Goal: Information Seeking & Learning: Learn about a topic

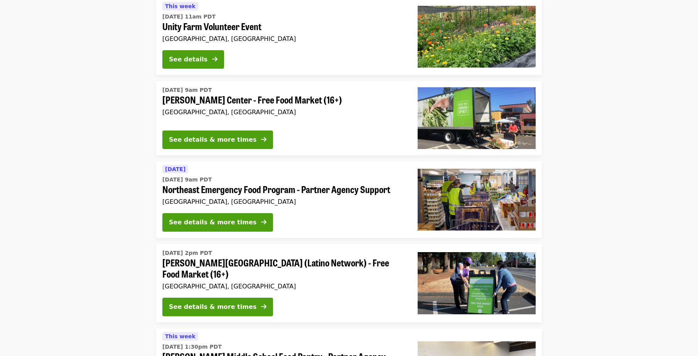
scroll to position [1157, 0]
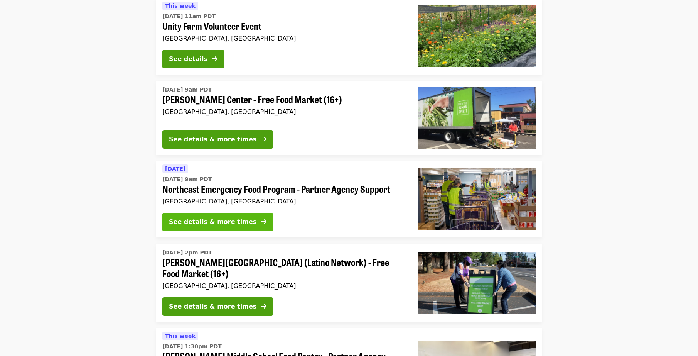
click at [204, 217] on div "See details & more times" at bounding box center [213, 221] width 88 height 9
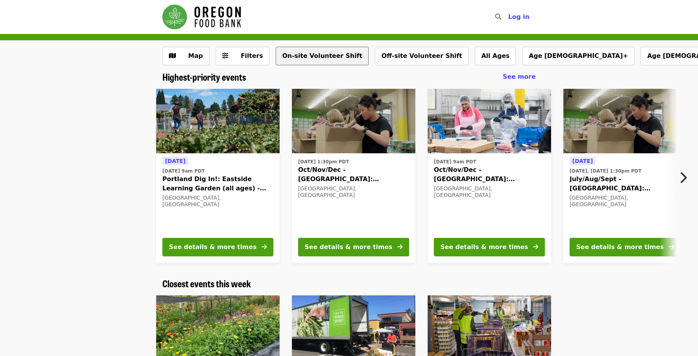
click at [292, 56] on button "On-site Volunteer Shift" at bounding box center [322, 56] width 93 height 19
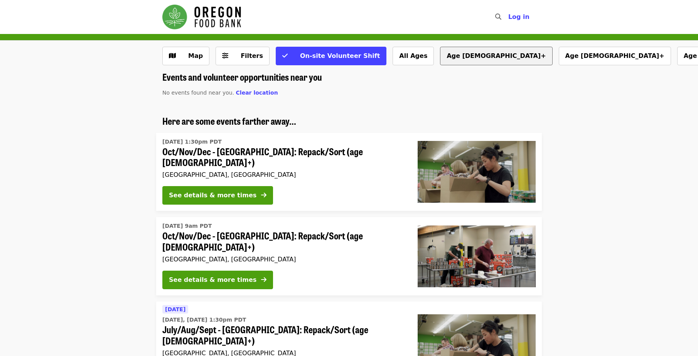
click at [440, 57] on button "Age [DEMOGRAPHIC_DATA]+" at bounding box center [496, 56] width 112 height 19
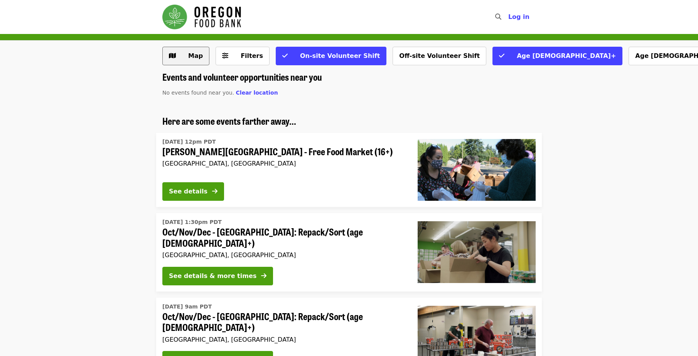
click at [190, 52] on span "Map" at bounding box center [195, 55] width 15 height 7
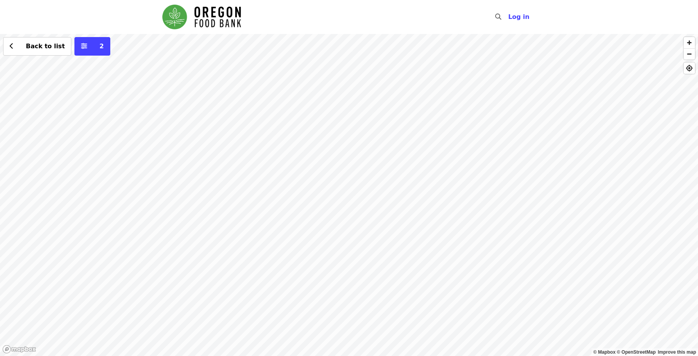
drag, startPoint x: 604, startPoint y: 183, endPoint x: 493, endPoint y: 204, distance: 112.2
click at [493, 204] on div "Back to list 2" at bounding box center [349, 195] width 698 height 322
drag, startPoint x: 363, startPoint y: 242, endPoint x: 548, endPoint y: 245, distance: 184.4
click at [548, 245] on div "Back to list 2" at bounding box center [349, 195] width 698 height 322
click at [334, 170] on div "Back to list 2" at bounding box center [349, 195] width 698 height 322
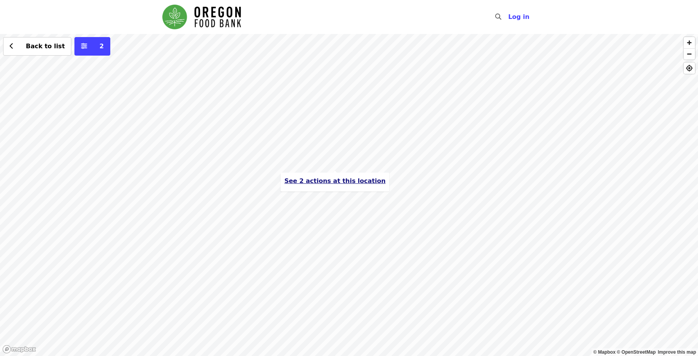
click at [327, 180] on span "See 2 actions at this location" at bounding box center [334, 180] width 101 height 7
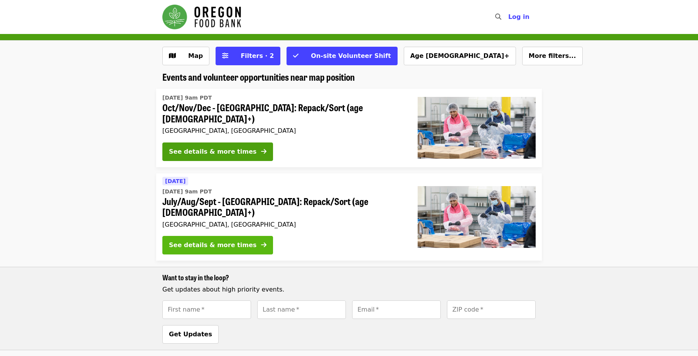
click at [193, 240] on div "See details & more times" at bounding box center [213, 244] width 88 height 9
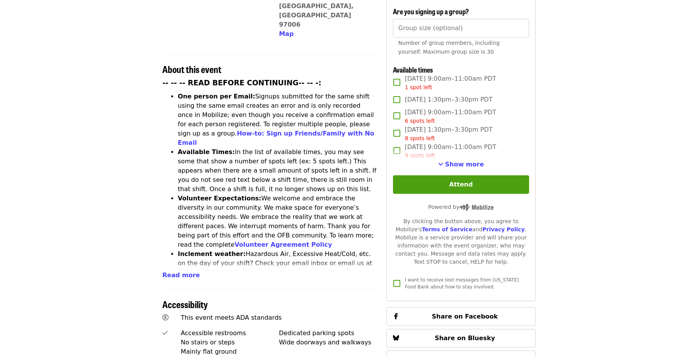
scroll to position [270, 0]
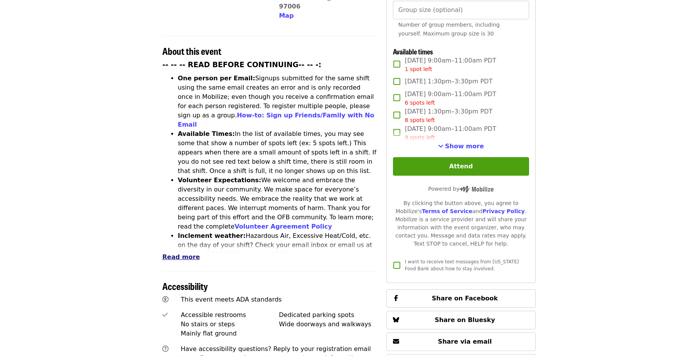
click at [172, 253] on span "Read more" at bounding box center [180, 256] width 37 height 7
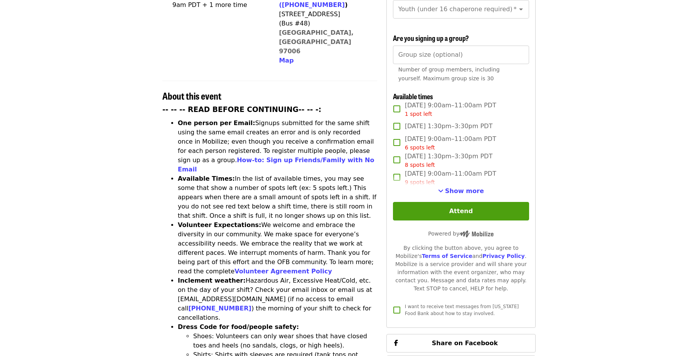
scroll to position [0, 0]
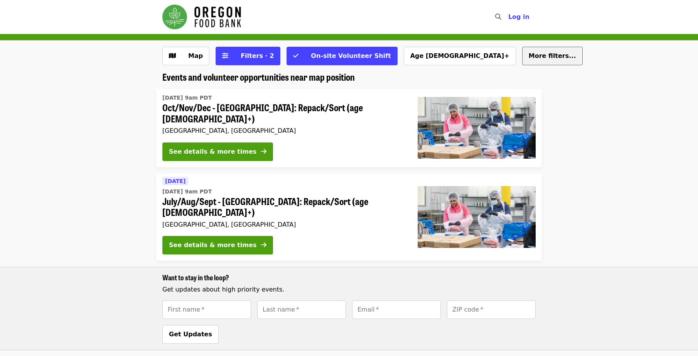
click at [529, 56] on span "More filters..." at bounding box center [552, 55] width 47 height 7
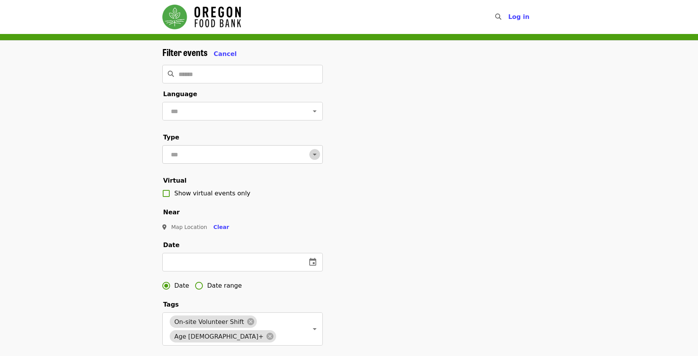
click at [313, 155] on icon "Open" at bounding box center [315, 154] width 4 height 2
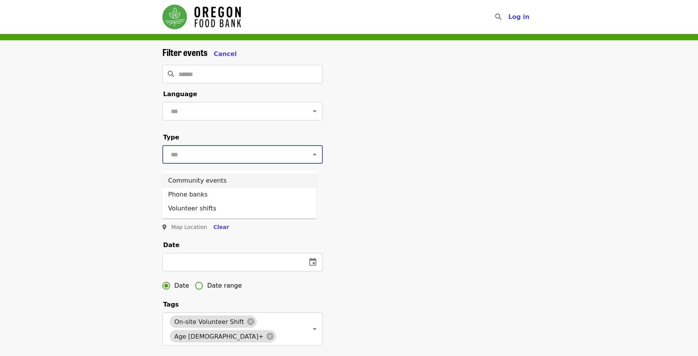
click at [210, 182] on li "Community events" at bounding box center [239, 181] width 155 height 14
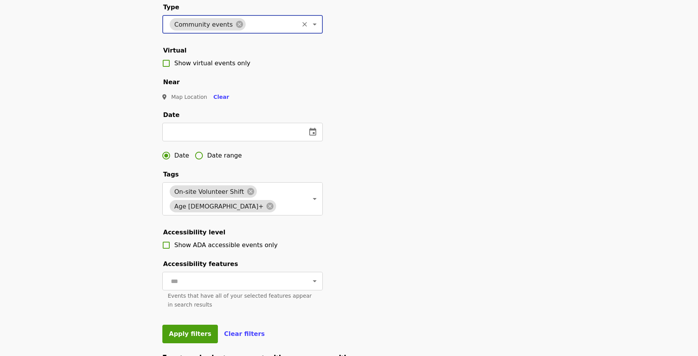
scroll to position [347, 0]
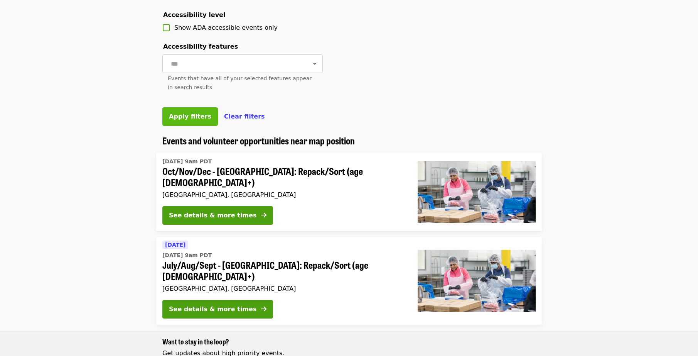
click at [195, 120] on span "Apply filters" at bounding box center [190, 116] width 42 height 7
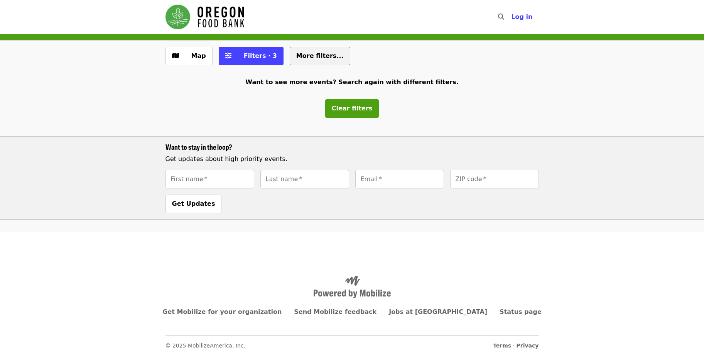
click at [310, 56] on span "More filters..." at bounding box center [319, 55] width 47 height 7
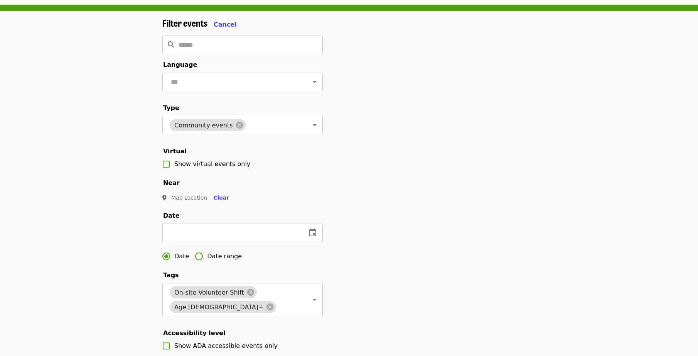
scroll to position [77, 0]
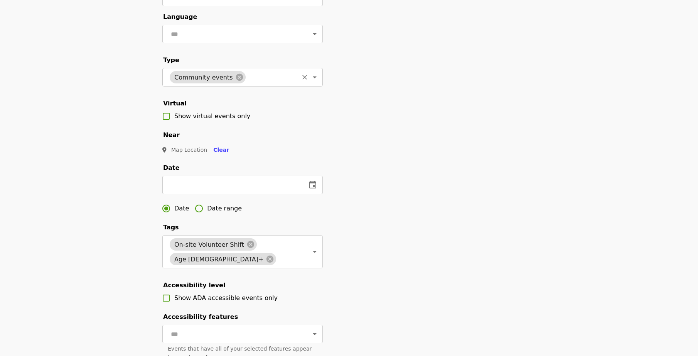
click at [235, 81] on icon at bounding box center [239, 77] width 8 height 8
click at [403, 186] on div "Filter events Cancel ​ Language ​ Type ​ Virtual Show virtual events only Near …" at bounding box center [349, 187] width 386 height 435
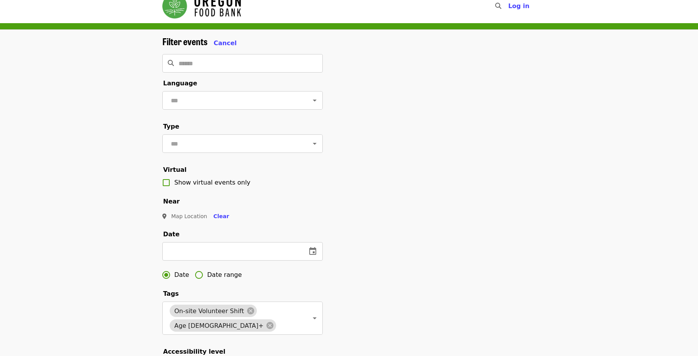
scroll to position [0, 0]
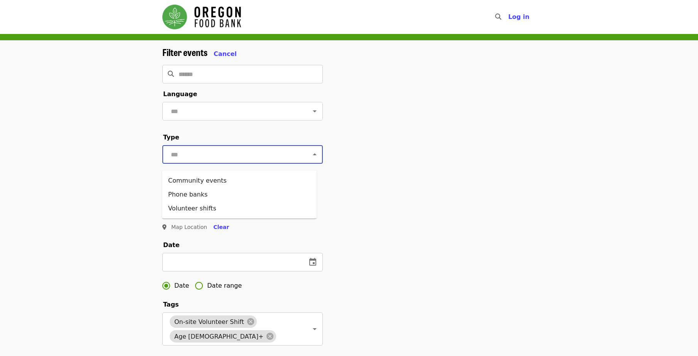
click at [238, 162] on input "text" at bounding box center [233, 154] width 129 height 15
click at [207, 206] on li "Volunteer shifts" at bounding box center [239, 208] width 155 height 14
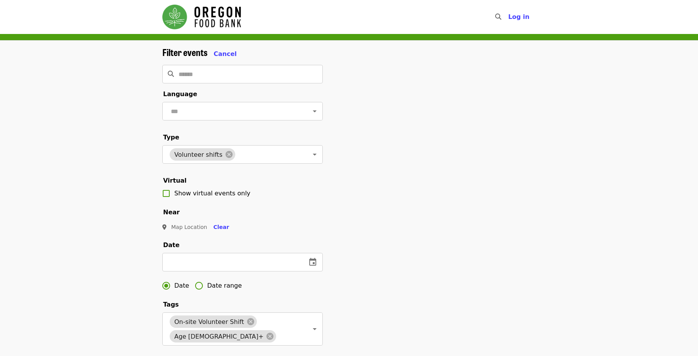
click at [383, 229] on div "Filter events Cancel ​ Language ​ Type Volunteer shifts ​ Virtual Show virtual …" at bounding box center [349, 264] width 386 height 435
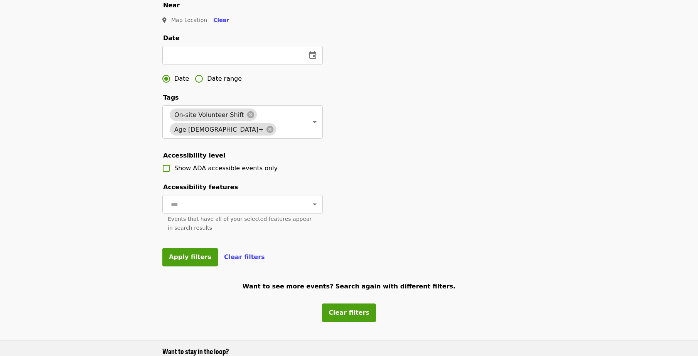
scroll to position [193, 0]
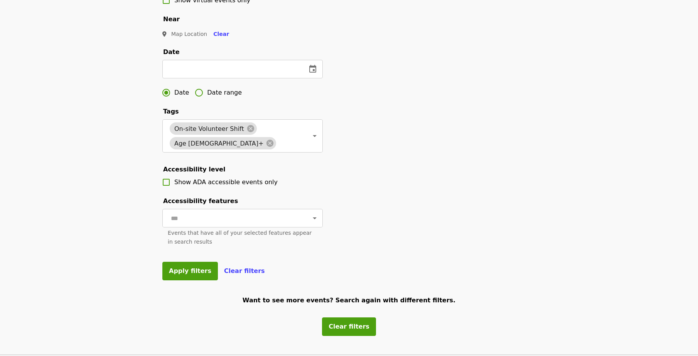
click at [187, 245] on span "Events that have all of your selected features appear in search results" at bounding box center [240, 236] width 144 height 15
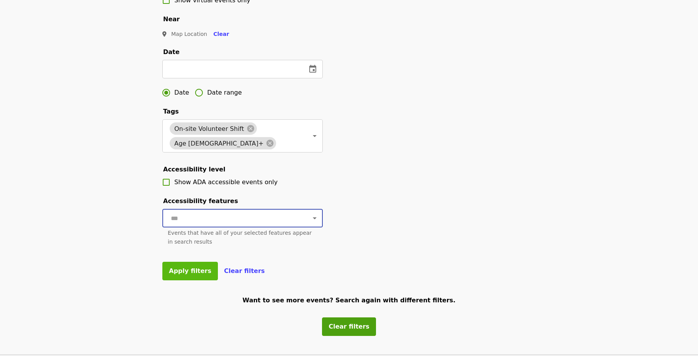
click at [180, 280] on button "Apply filters" at bounding box center [190, 270] width 56 height 19
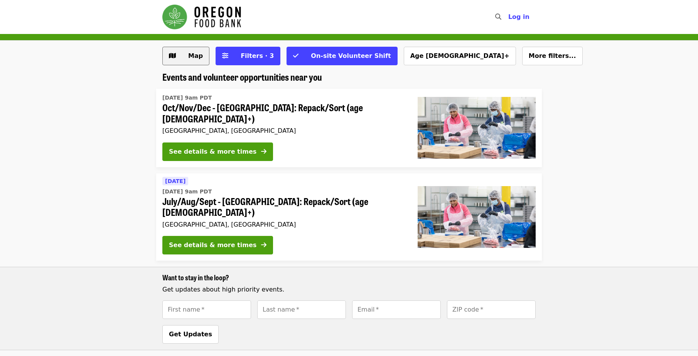
click at [182, 51] on button "Map" at bounding box center [185, 56] width 47 height 19
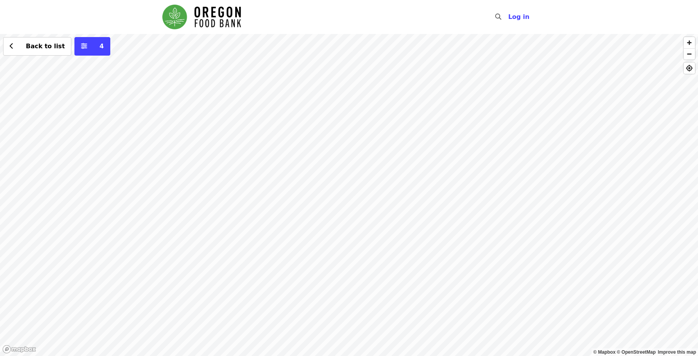
click at [300, 117] on div "Back to list 4" at bounding box center [349, 195] width 698 height 322
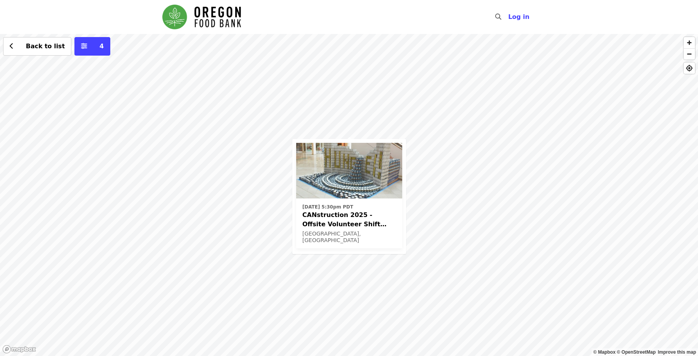
click at [319, 220] on span "CANstruction 2025 - Offsite Volunteer Shift (age [DEMOGRAPHIC_DATA]+)" at bounding box center [349, 219] width 94 height 19
click at [251, 220] on div "Sun, Sep 14 @ 5:30pm PDT CANstruction 2025 - Offsite Volunteer Shift (age 16+) …" at bounding box center [349, 195] width 698 height 322
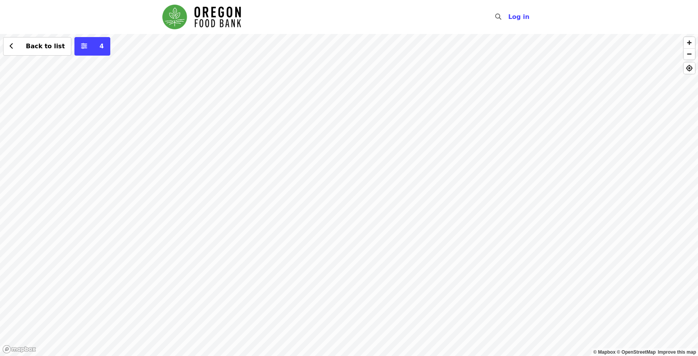
drag, startPoint x: 352, startPoint y: 169, endPoint x: 479, endPoint y: 223, distance: 138.1
click at [479, 223] on div "Back to list 4" at bounding box center [349, 195] width 698 height 322
drag, startPoint x: 359, startPoint y: 156, endPoint x: 383, endPoint y: 242, distance: 89.1
click at [382, 263] on div "Back to list 4" at bounding box center [349, 195] width 698 height 322
drag, startPoint x: 292, startPoint y: 113, endPoint x: 349, endPoint y: 16, distance: 112.5
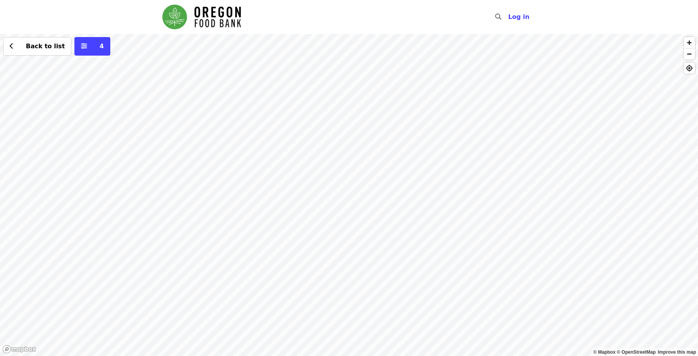
click at [344, 0] on html "Skip to content ​ Log in © Mapbox © OpenStreetMap Improve this map Back to list…" at bounding box center [349, 178] width 698 height 356
drag, startPoint x: 355, startPoint y: 228, endPoint x: 173, endPoint y: 261, distance: 185.0
click at [86, 265] on div "Back to list 4" at bounding box center [349, 195] width 698 height 322
click at [341, 170] on div "Back to list 4" at bounding box center [349, 195] width 698 height 322
drag, startPoint x: 390, startPoint y: 207, endPoint x: 378, endPoint y: 265, distance: 59.2
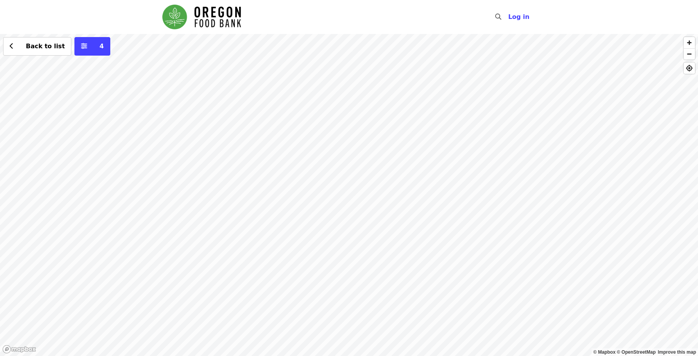
click at [370, 310] on div "Back to list 4" at bounding box center [349, 195] width 698 height 322
drag, startPoint x: 280, startPoint y: 206, endPoint x: 285, endPoint y: 241, distance: 35.4
click at [285, 241] on div "Back to list 4" at bounding box center [349, 195] width 698 height 322
click at [432, 234] on div "Back to list 4" at bounding box center [349, 195] width 698 height 322
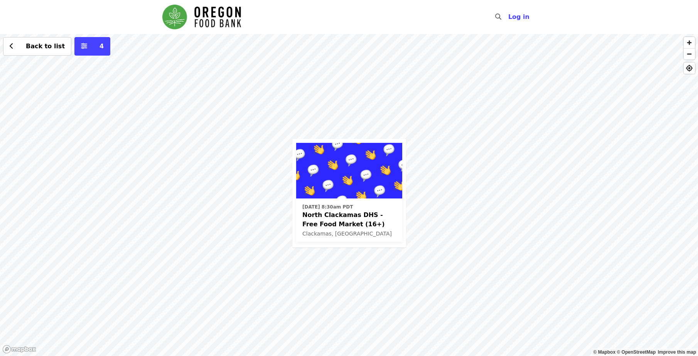
click at [327, 210] on span "North Clackamas DHS - Free Food Market (16+)" at bounding box center [349, 219] width 94 height 19
click at [122, 20] on div "Skip to content ​ Log in © Mapbox © OpenStreetMap Improve this map Thu, Sep 11 …" at bounding box center [349, 178] width 698 height 356
click at [42, 49] on span "Back to list" at bounding box center [45, 45] width 39 height 7
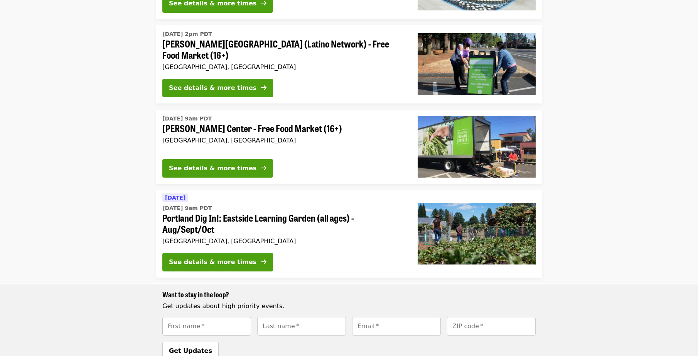
scroll to position [347, 0]
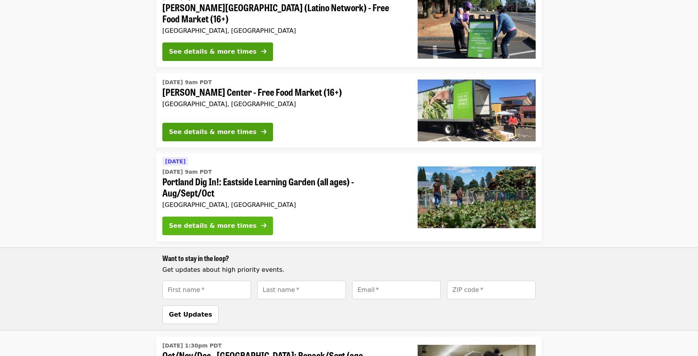
click at [207, 221] on div "See details & more times" at bounding box center [213, 225] width 88 height 9
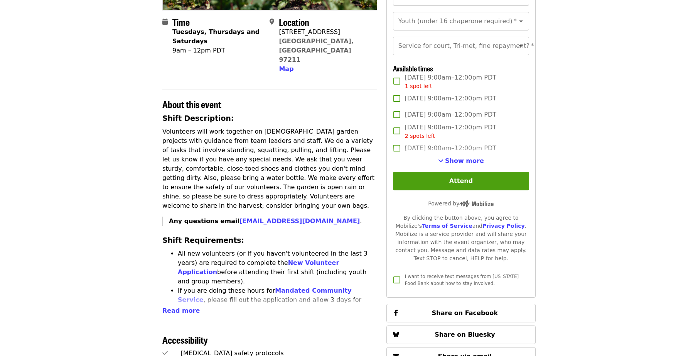
scroll to position [193, 0]
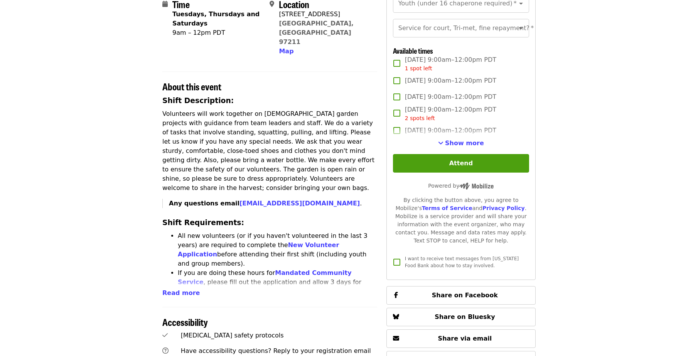
click at [180, 289] on span "Read more" at bounding box center [180, 292] width 37 height 7
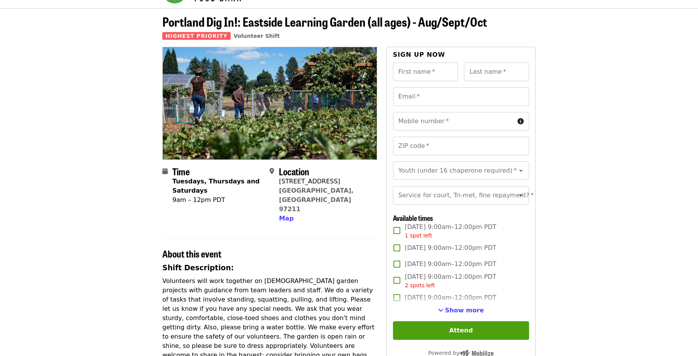
scroll to position [39, 0]
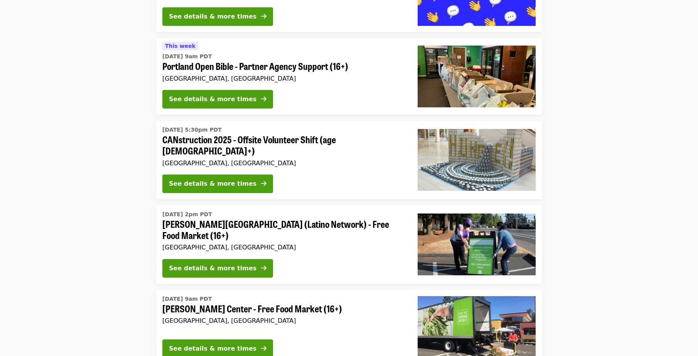
scroll to position [193, 0]
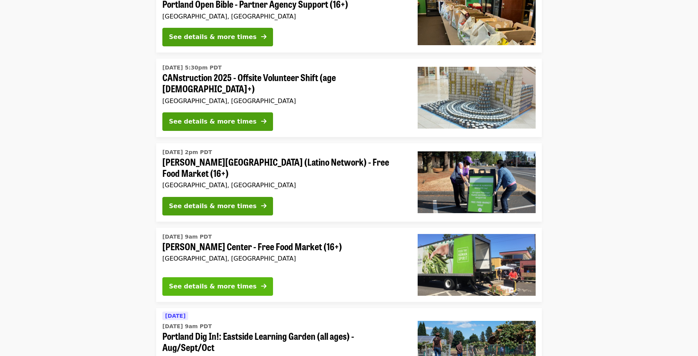
click at [216, 285] on div "See details & more times" at bounding box center [213, 286] width 88 height 9
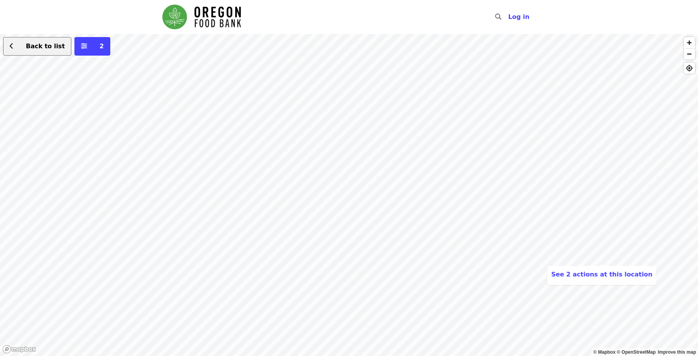
click at [36, 47] on span "Back to list" at bounding box center [45, 45] width 39 height 7
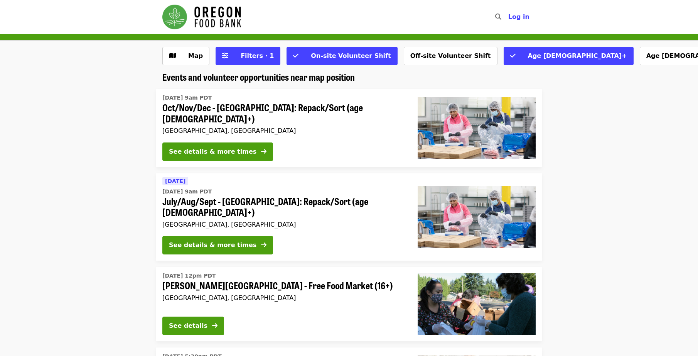
click at [207, 10] on img "Main navigation" at bounding box center [201, 17] width 79 height 25
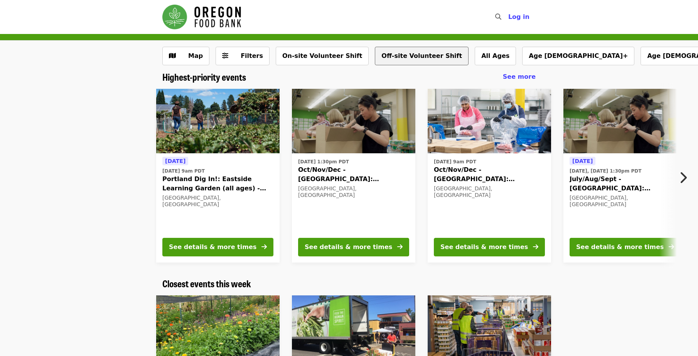
click at [384, 57] on button "Off-site Volunteer Shift" at bounding box center [422, 56] width 94 height 19
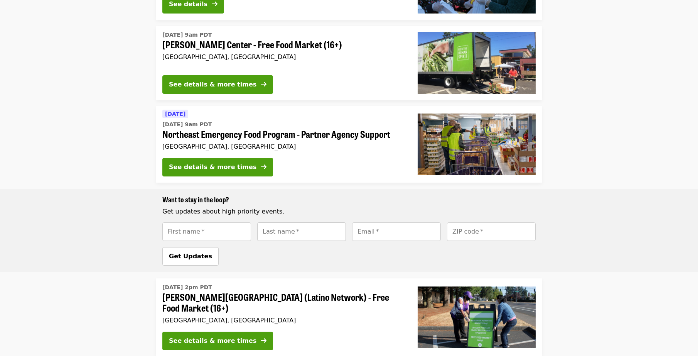
scroll to position [193, 0]
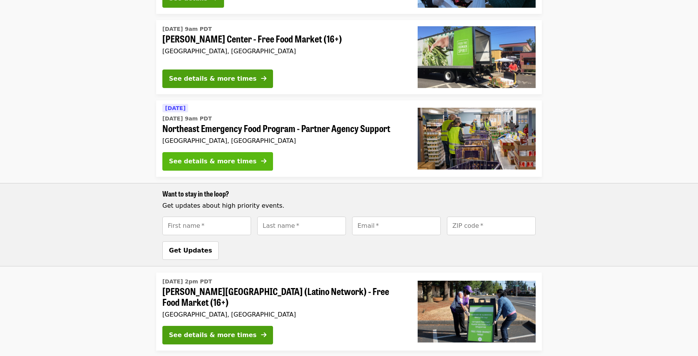
click at [192, 159] on div "See details & more times" at bounding box center [213, 161] width 88 height 9
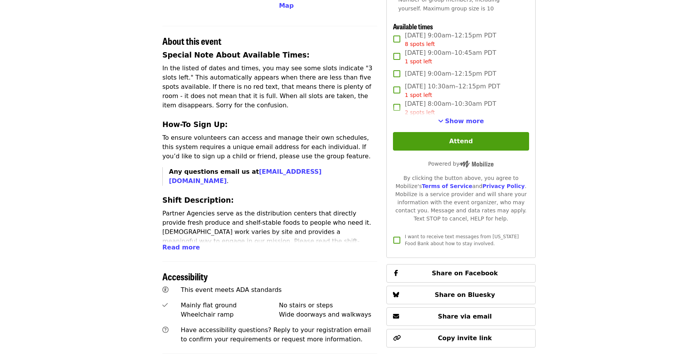
scroll to position [270, 0]
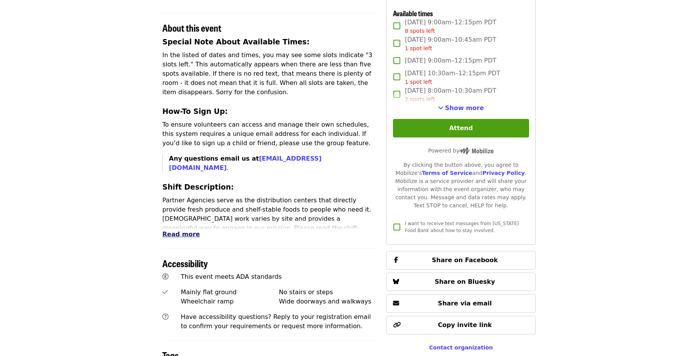
click at [177, 230] on span "Read more" at bounding box center [180, 233] width 37 height 7
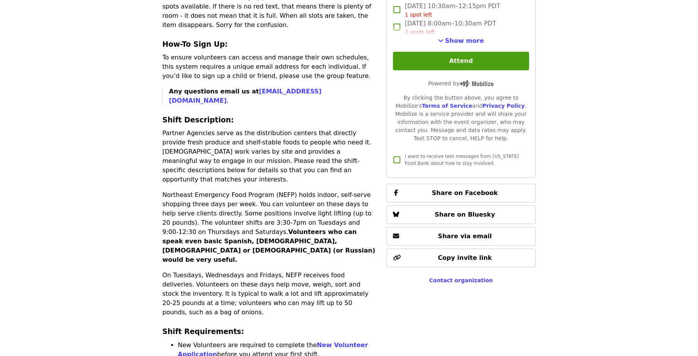
scroll to position [347, 0]
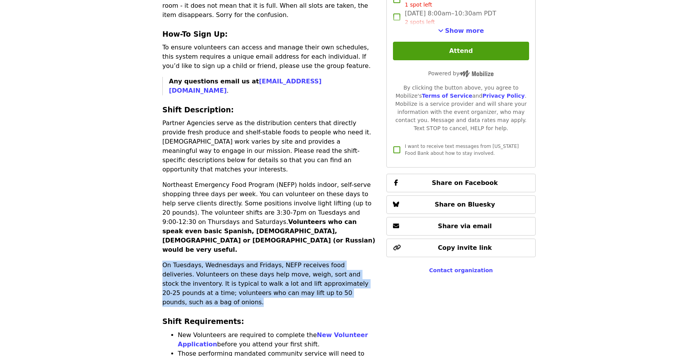
drag, startPoint x: 157, startPoint y: 198, endPoint x: 334, endPoint y: 228, distance: 179.5
click at [334, 228] on div "Time Tuesdays, Wednesdays, Thursdays, Fridays and Saturdays Multiple times avai…" at bounding box center [349, 246] width 386 height 1042
copy p "On Tuesdays, Wednesdays and Fridays, NEFP receives food deliveries. Volunteers …"
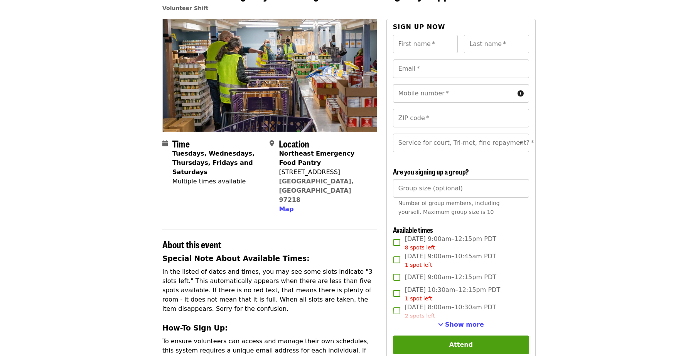
scroll to position [0, 0]
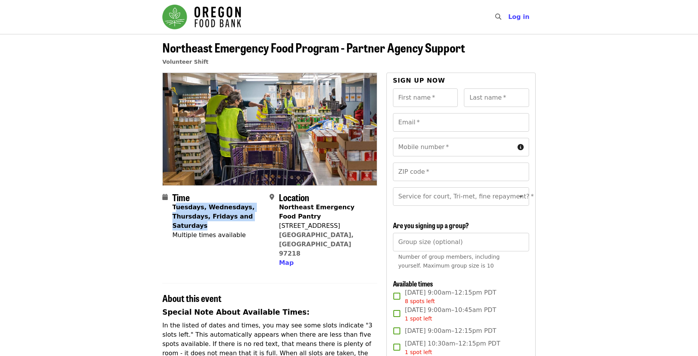
drag, startPoint x: 175, startPoint y: 209, endPoint x: 234, endPoint y: 226, distance: 61.4
click at [234, 226] on div "Tuesdays, Wednesdays, Thursdays, Fridays and Saturdays" at bounding box center [217, 216] width 91 height 28
drag, startPoint x: 234, startPoint y: 226, endPoint x: 219, endPoint y: 220, distance: 15.6
click at [219, 220] on strong "Tuesdays, Wednesdays, Thursdays, Fridays and Saturdays" at bounding box center [213, 216] width 82 height 26
drag, startPoint x: 213, startPoint y: 226, endPoint x: 201, endPoint y: 224, distance: 12.2
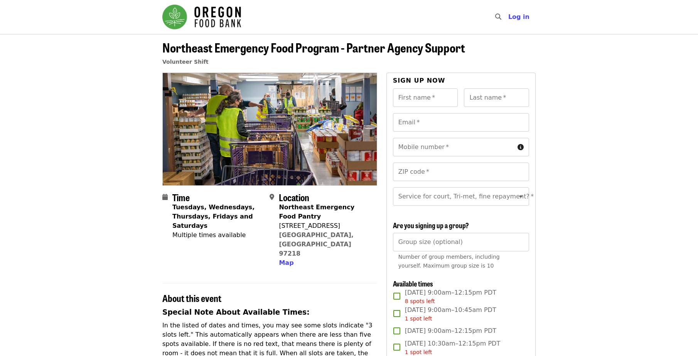
click at [202, 229] on div "Tuesdays, Wednesdays, Thursdays, Fridays and Saturdays" at bounding box center [217, 216] width 91 height 28
drag, startPoint x: 225, startPoint y: 216, endPoint x: 172, endPoint y: 209, distance: 53.3
click at [172, 209] on strong "Tuesdays, Wednesdays, Thursdays, Fridays and Saturdays" at bounding box center [213, 216] width 82 height 26
copy strong "Tuesdays, Wednesdays, Thursdays, Fridays"
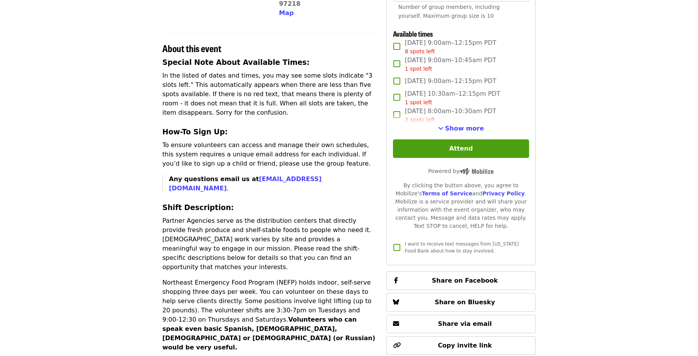
scroll to position [270, 0]
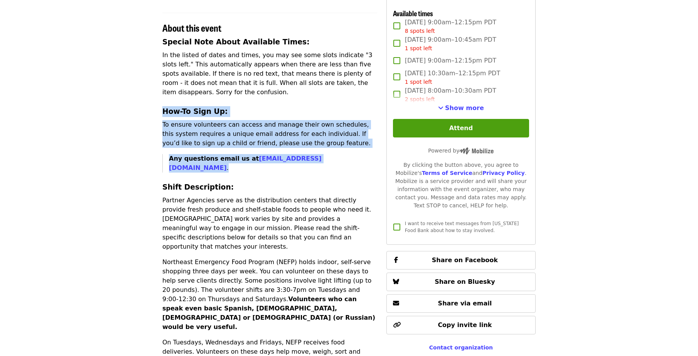
drag, startPoint x: 164, startPoint y: 82, endPoint x: 310, endPoint y: 135, distance: 155.4
click at [310, 135] on div "Special Note About Available Times: In the listed of dates and times, you may s…" at bounding box center [269, 277] width 215 height 481
copy div "How-To Sign Up: To ensure volunteers can access and manage their own schedules,…"
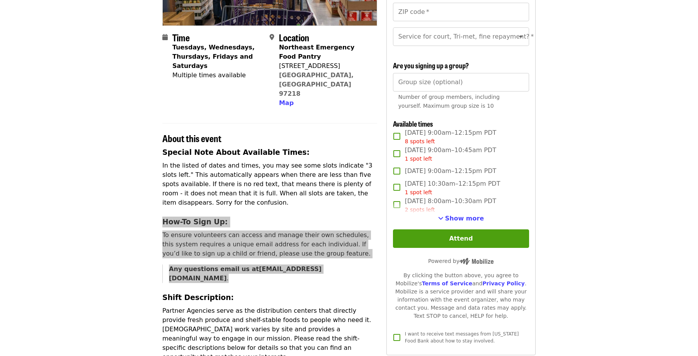
scroll to position [0, 0]
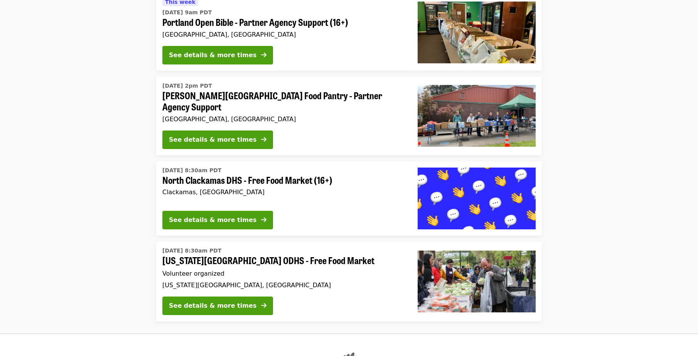
scroll to position [733, 0]
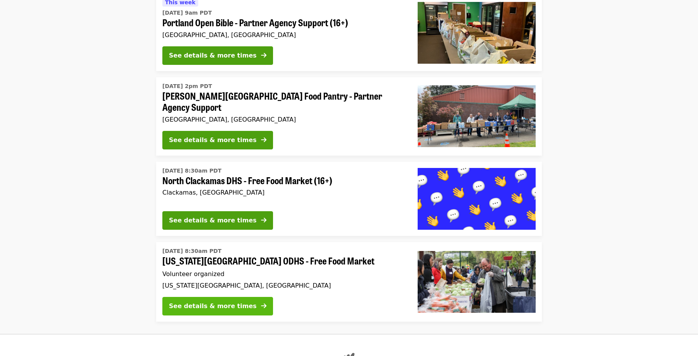
click at [199, 301] on div "See details & more times" at bounding box center [213, 305] width 88 height 9
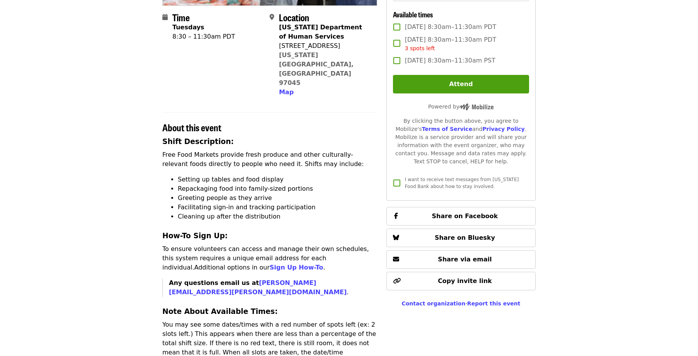
scroll to position [193, 0]
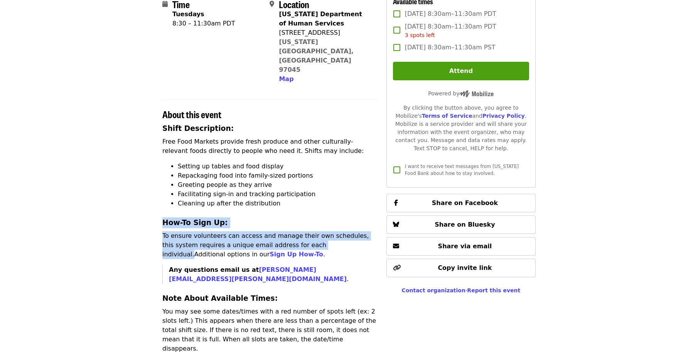
drag, startPoint x: 163, startPoint y: 191, endPoint x: 303, endPoint y: 221, distance: 143.1
click at [303, 221] on div "Shift Description: Free Food Markets provide fresh produce and other culturally…" at bounding box center [269, 300] width 215 height 355
copy div "How-To Sign Up: To ensure volunteers can access and manage their own schedules,…"
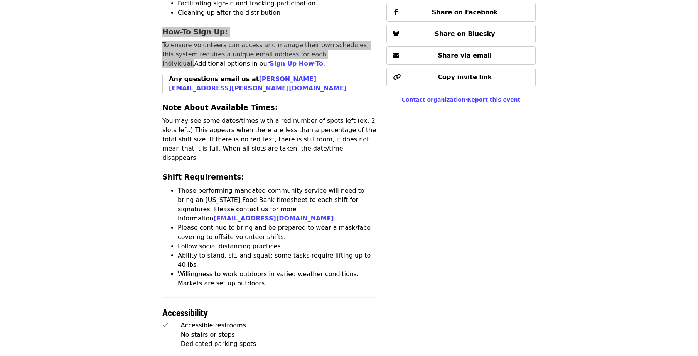
scroll to position [386, 0]
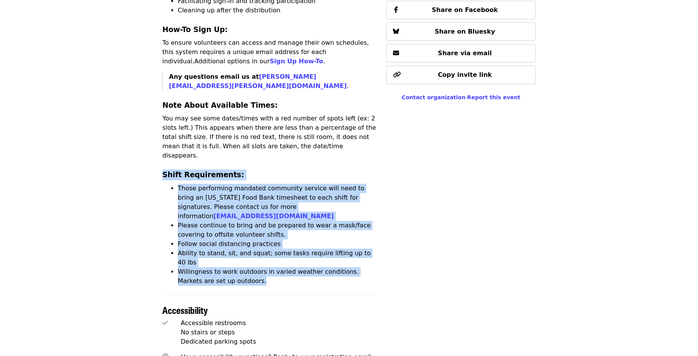
drag, startPoint x: 159, startPoint y: 128, endPoint x: 281, endPoint y: 218, distance: 151.7
click at [281, 218] on div "Time Tuesdays 8:30 – 11:30am PDT Location [US_STATE] Department of Human Servic…" at bounding box center [349, 138] width 386 height 903
copy div "Shift Requirements: Those performing mandated community service will need to br…"
click at [93, 172] on article "[US_STATE][GEOGRAPHIC_DATA] ODHS - Free Food Market Volunteer Shift · Volunteer…" at bounding box center [349, 119] width 698 height 942
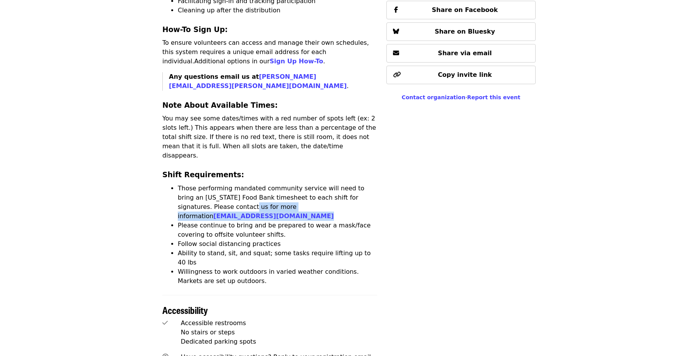
drag, startPoint x: 186, startPoint y: 161, endPoint x: 339, endPoint y: 158, distance: 153.5
click at [339, 184] on li "Those performing mandated community service will need to bring an [US_STATE] Fo…" at bounding box center [277, 202] width 199 height 37
copy li "for more information [EMAIL_ADDRESS][DOMAIN_NAME]"
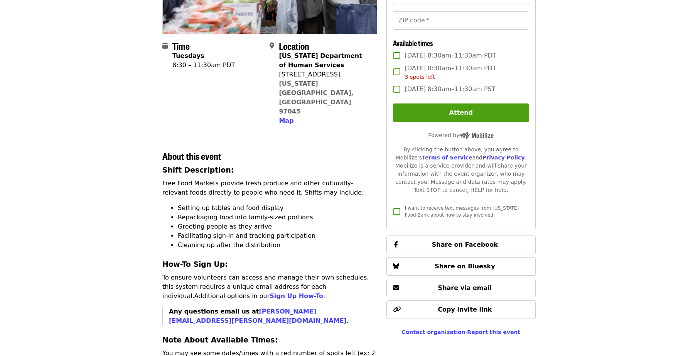
scroll to position [0, 0]
